Goal: Navigation & Orientation: Go to known website

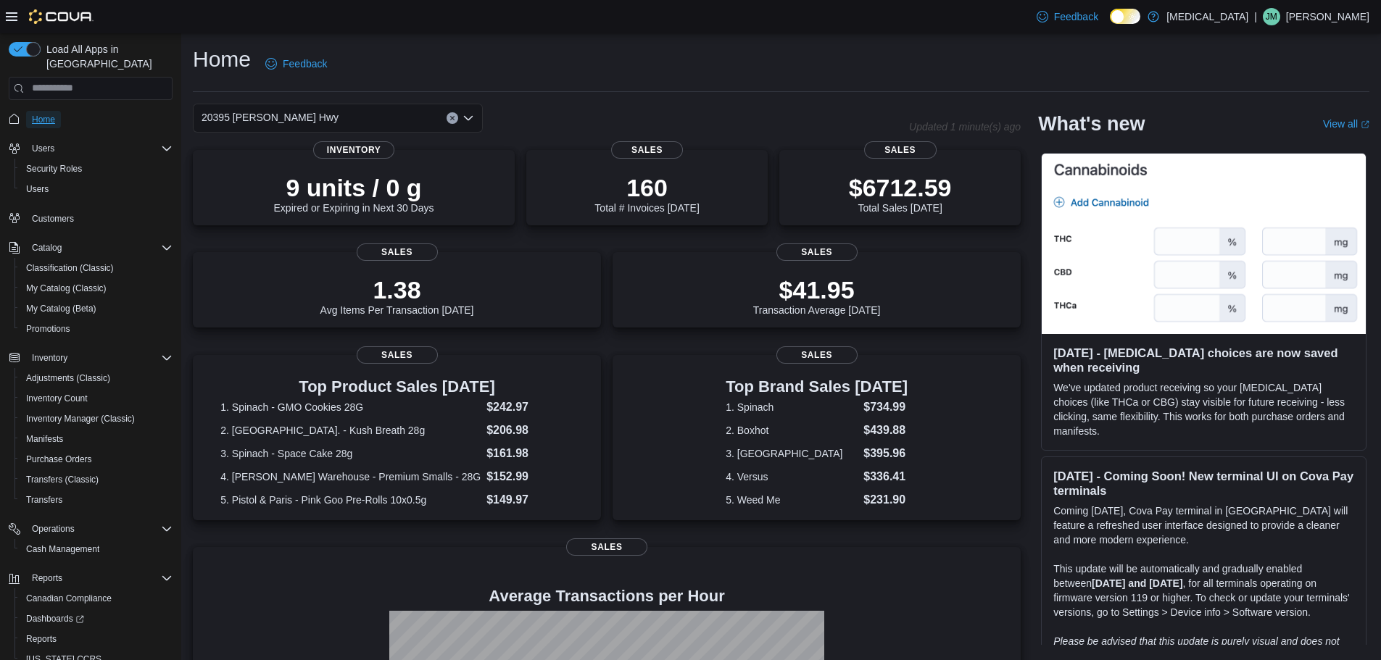
click at [52, 114] on span "Home" at bounding box center [43, 120] width 23 height 12
